Goal: Use online tool/utility

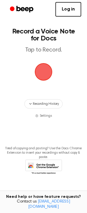
click at [42, 68] on span "button" at bounding box center [43, 72] width 16 height 16
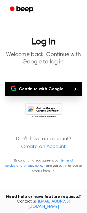
click at [39, 90] on button "Continue with Google" at bounding box center [43, 89] width 77 height 14
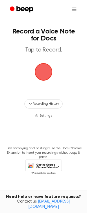
click at [47, 68] on span "button" at bounding box center [43, 72] width 16 height 16
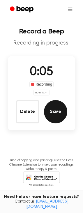
click at [59, 115] on button "Save" at bounding box center [55, 111] width 23 height 23
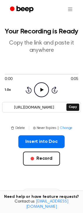
click at [40, 88] on icon "Play Audio" at bounding box center [41, 89] width 15 height 15
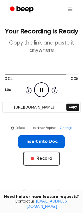
click at [49, 139] on button "Insert into Doc" at bounding box center [41, 141] width 46 height 13
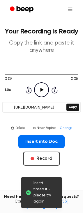
click at [39, 149] on div "Insert into Doc Record" at bounding box center [41, 159] width 73 height 49
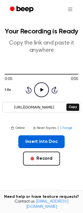
click at [38, 141] on button "Insert into Doc" at bounding box center [41, 141] width 46 height 13
